Goal: Contribute content

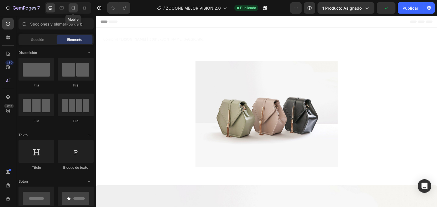
click at [74, 10] on icon at bounding box center [73, 8] width 6 height 6
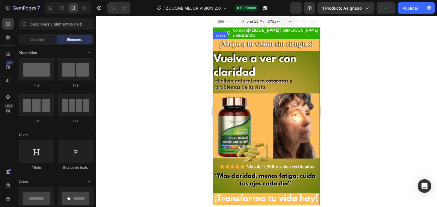
click at [259, 78] on img at bounding box center [266, 122] width 107 height 167
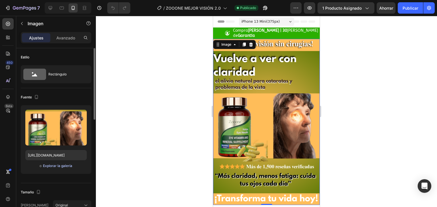
click at [56, 167] on font "Explorar la galería" at bounding box center [57, 166] width 29 height 4
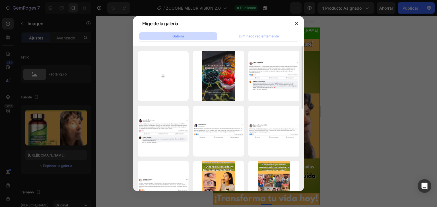
click at [175, 74] on input "file" at bounding box center [163, 76] width 51 height 51
type input "C:\fakepath\Add a heading (6).png"
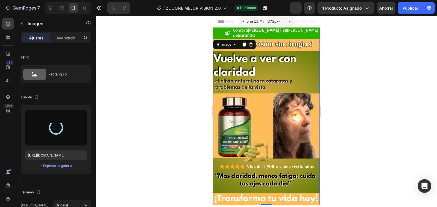
type input "[URL][DOMAIN_NAME]"
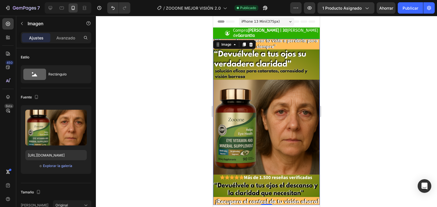
click at [141, 85] on div at bounding box center [266, 112] width 341 height 192
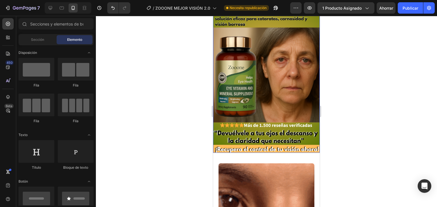
scroll to position [85, 0]
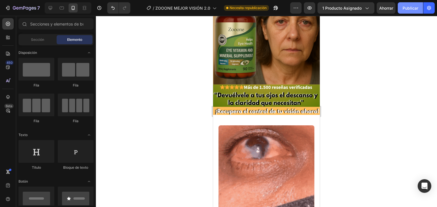
click at [409, 9] on font "Publicar" at bounding box center [410, 8] width 16 height 5
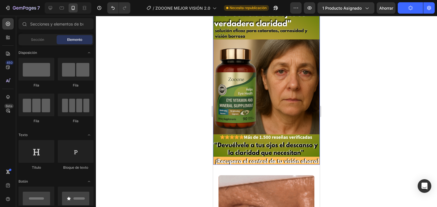
scroll to position [28, 0]
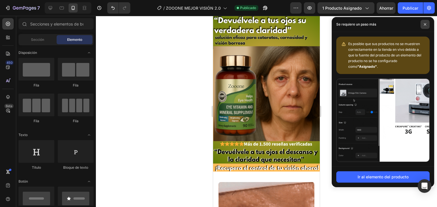
click at [422, 21] on span at bounding box center [424, 24] width 9 height 9
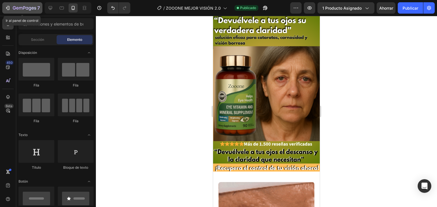
click at [28, 12] on button "7" at bounding box center [22, 7] width 40 height 11
